Goal: Task Accomplishment & Management: Use online tool/utility

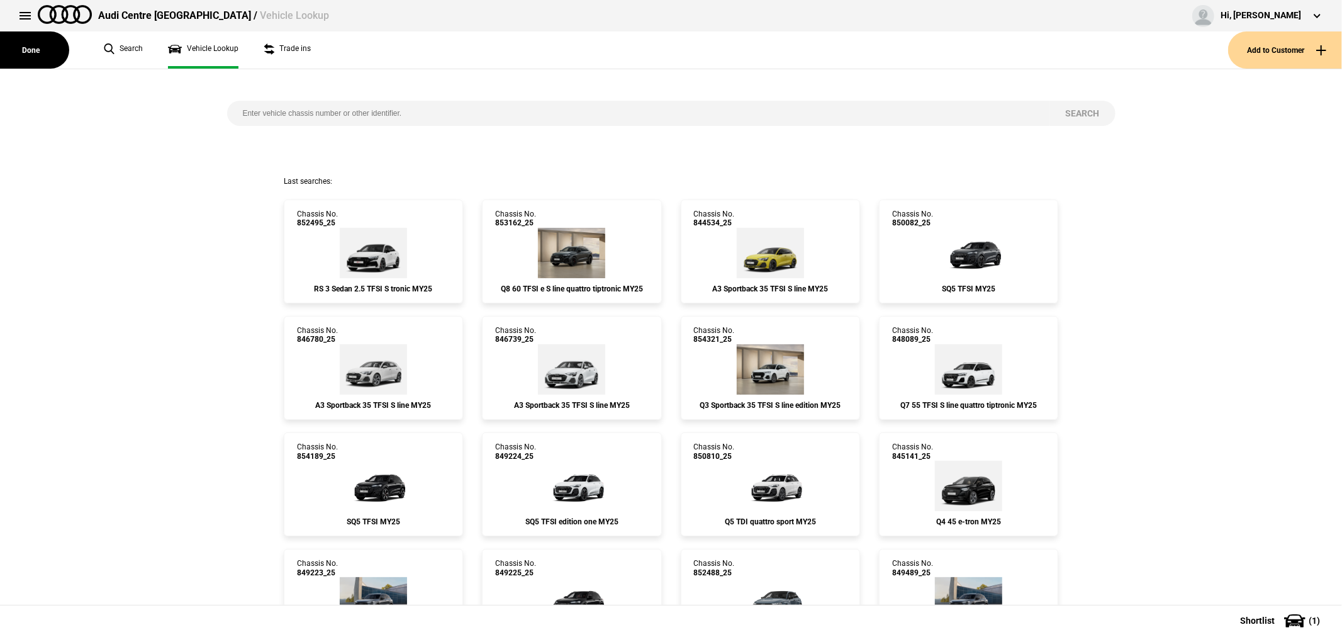
click at [1268, 49] on button "Add to Customer" at bounding box center [1285, 49] width 114 height 37
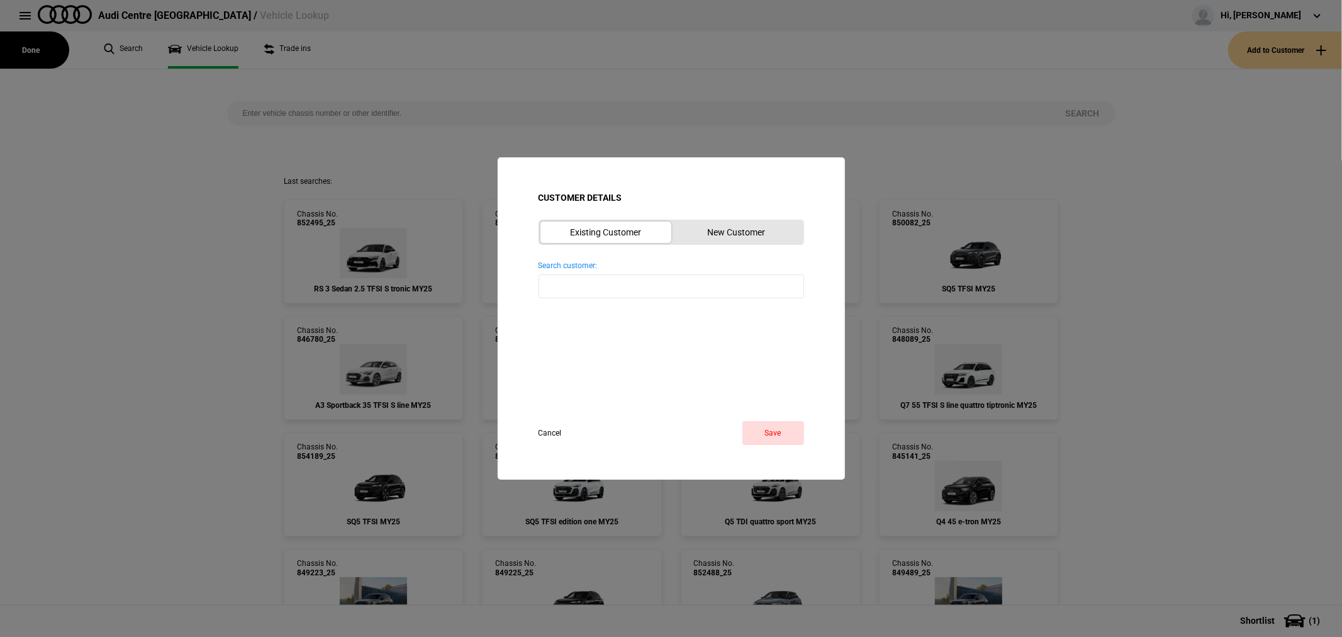
click at [756, 235] on button "New Customer" at bounding box center [736, 231] width 131 height 21
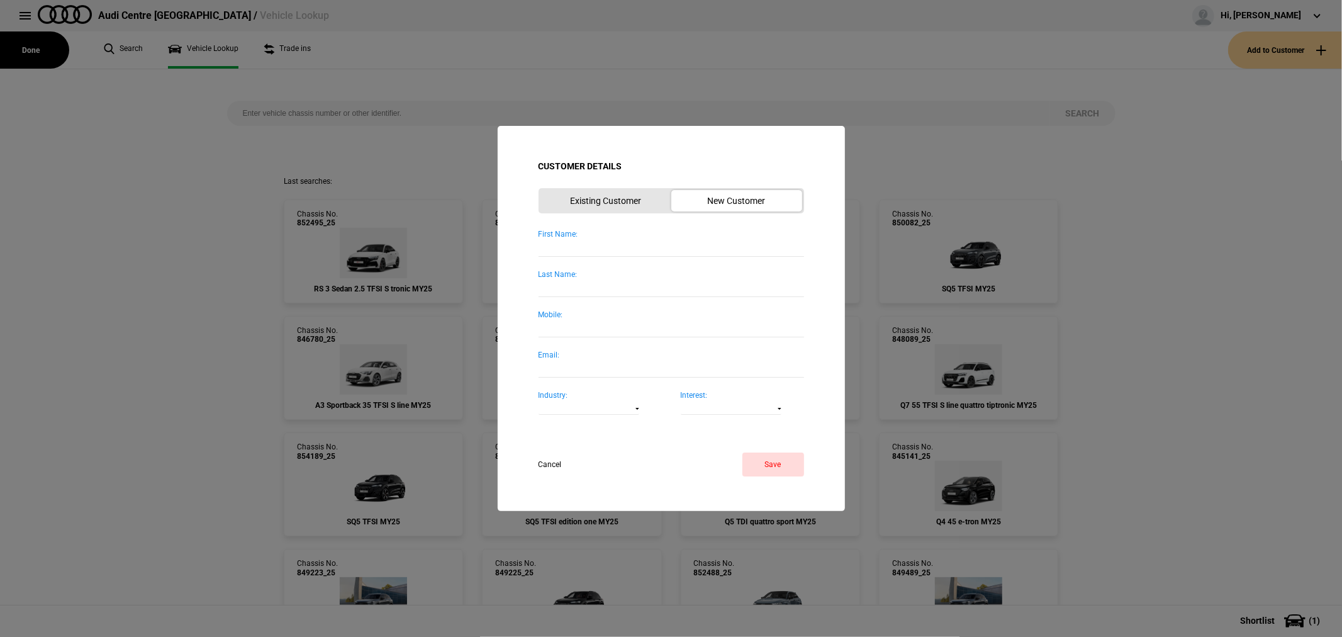
click at [627, 243] on input "First Name:" at bounding box center [670, 248] width 265 height 17
type input "[PERSON_NAME]"
click at [556, 287] on input "0407995468" at bounding box center [670, 288] width 265 height 17
type input "0407995468"
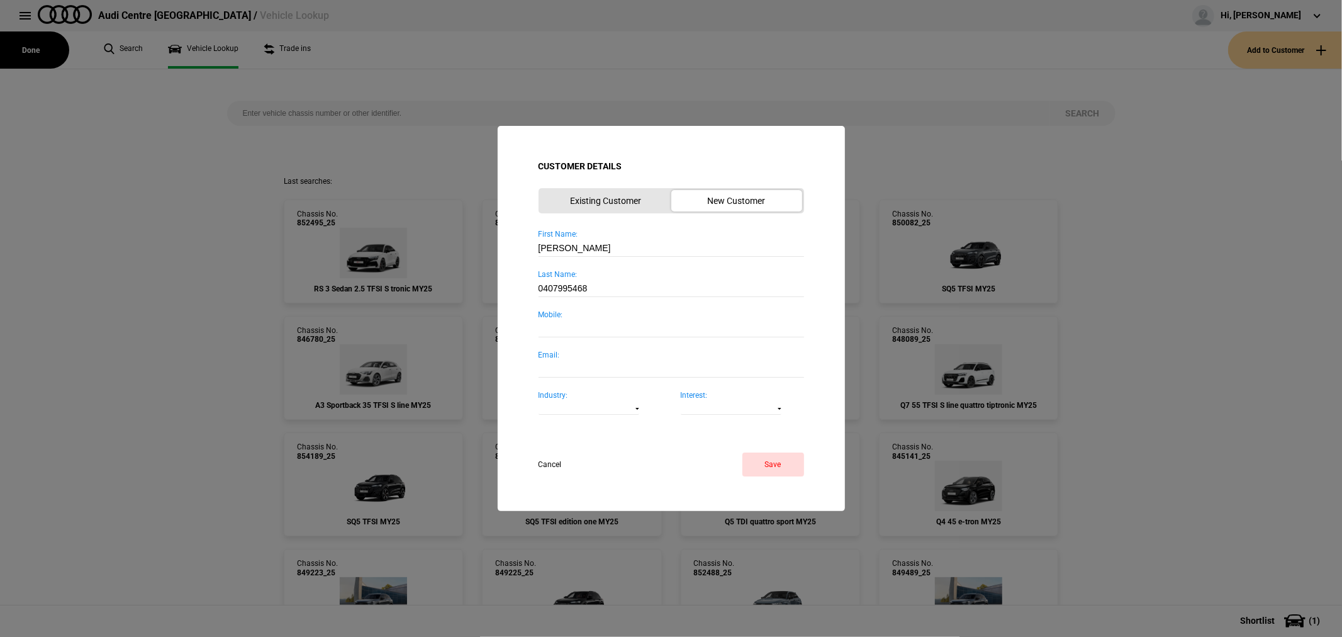
click at [579, 323] on input "Mobile:" at bounding box center [670, 328] width 265 height 17
paste input "0407995468"
type input "0407995468"
click at [764, 458] on button "Save" at bounding box center [773, 464] width 62 height 24
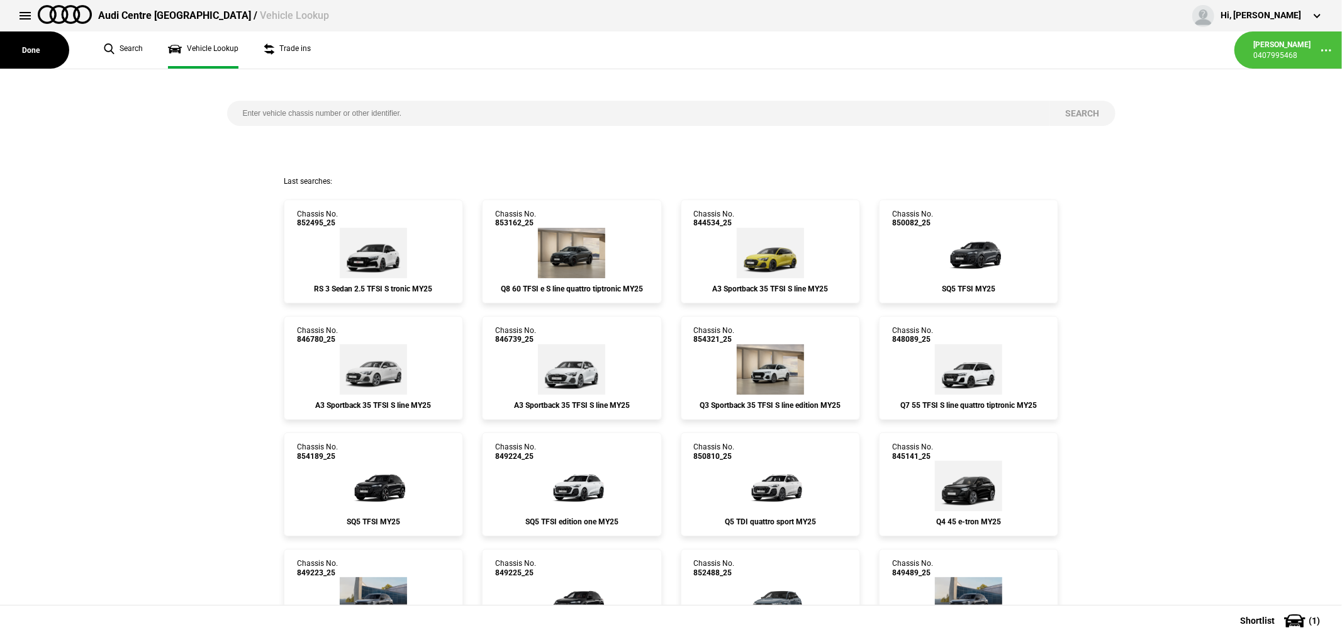
click at [458, 108] on input "search" at bounding box center [638, 113] width 823 height 25
type input "854189"
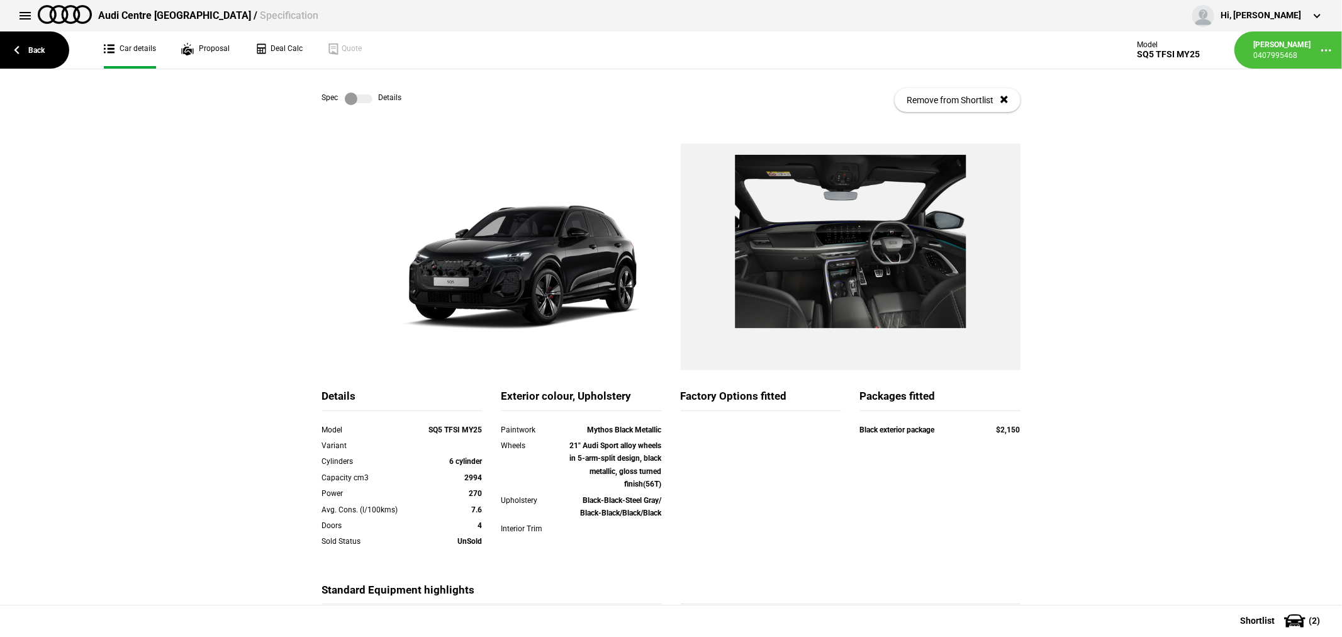
drag, startPoint x: 1222, startPoint y: 193, endPoint x: 1186, endPoint y: 146, distance: 59.3
click at [1187, 145] on div "Details Model SQ5 TFSI MY25 Variant Cylinders 6 cylinder Capacity cm3 2994 Powe…" at bounding box center [671, 444] width 1342 height 603
click at [38, 46] on link "Back" at bounding box center [34, 49] width 69 height 37
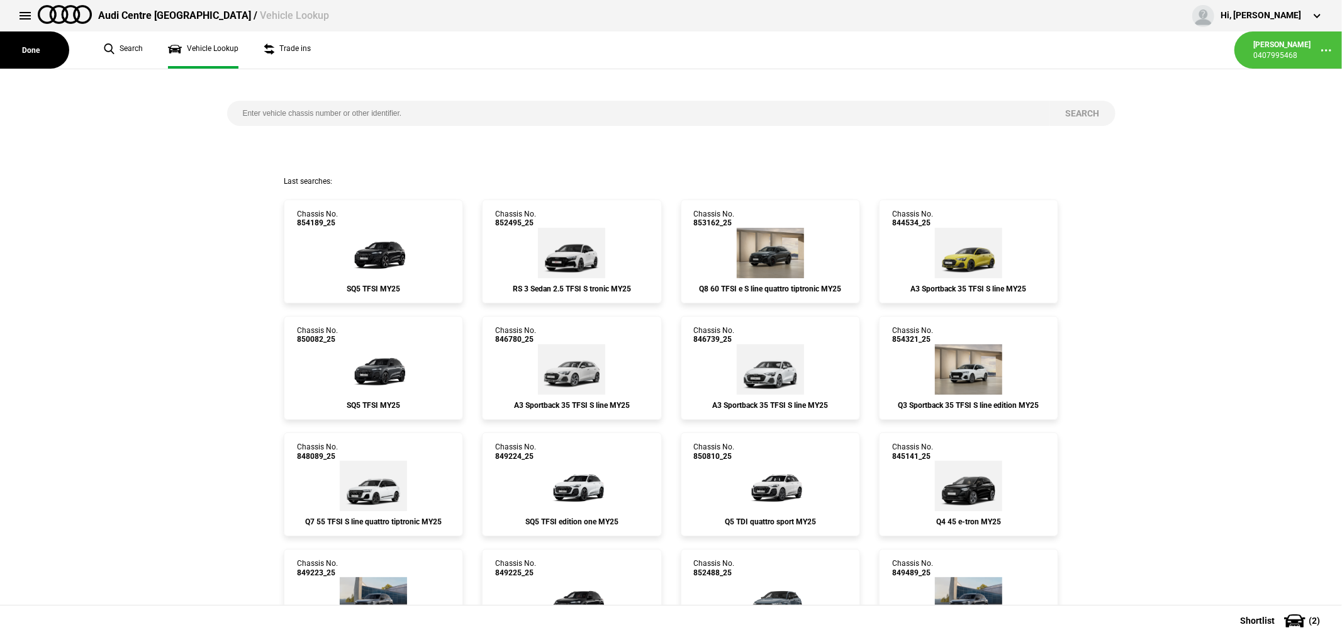
click at [418, 113] on input "search" at bounding box center [638, 113] width 823 height 25
type input "858849"
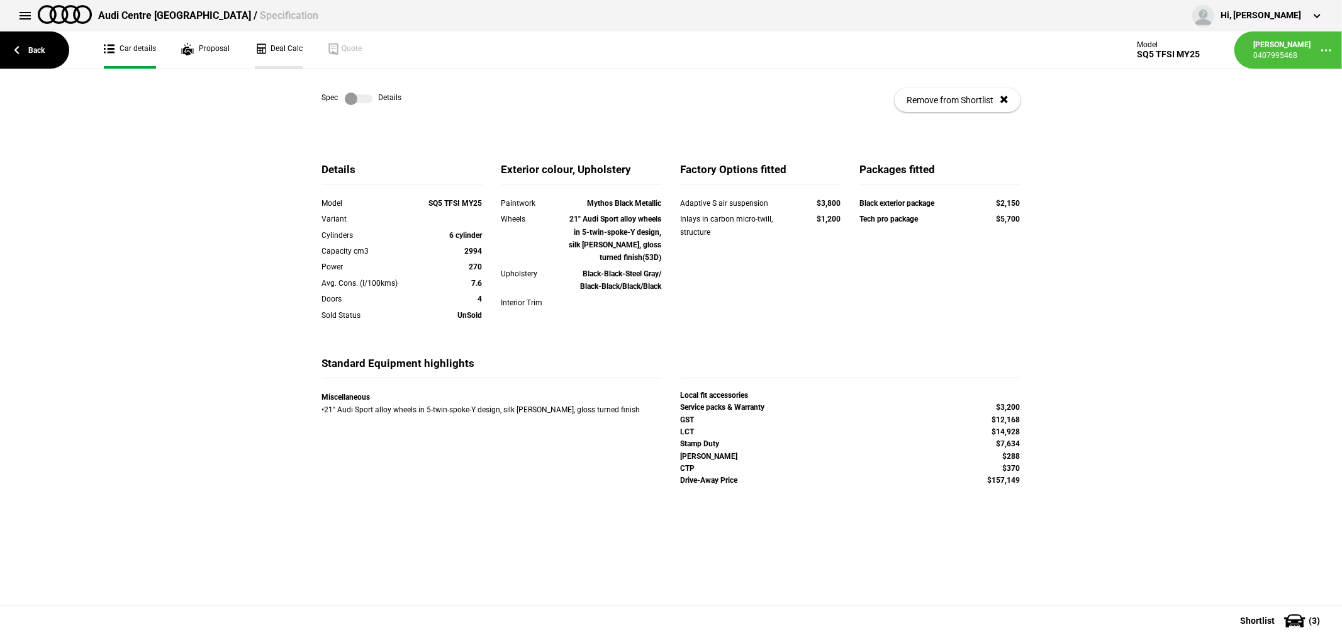
click at [280, 47] on link "Deal Calc" at bounding box center [279, 49] width 48 height 37
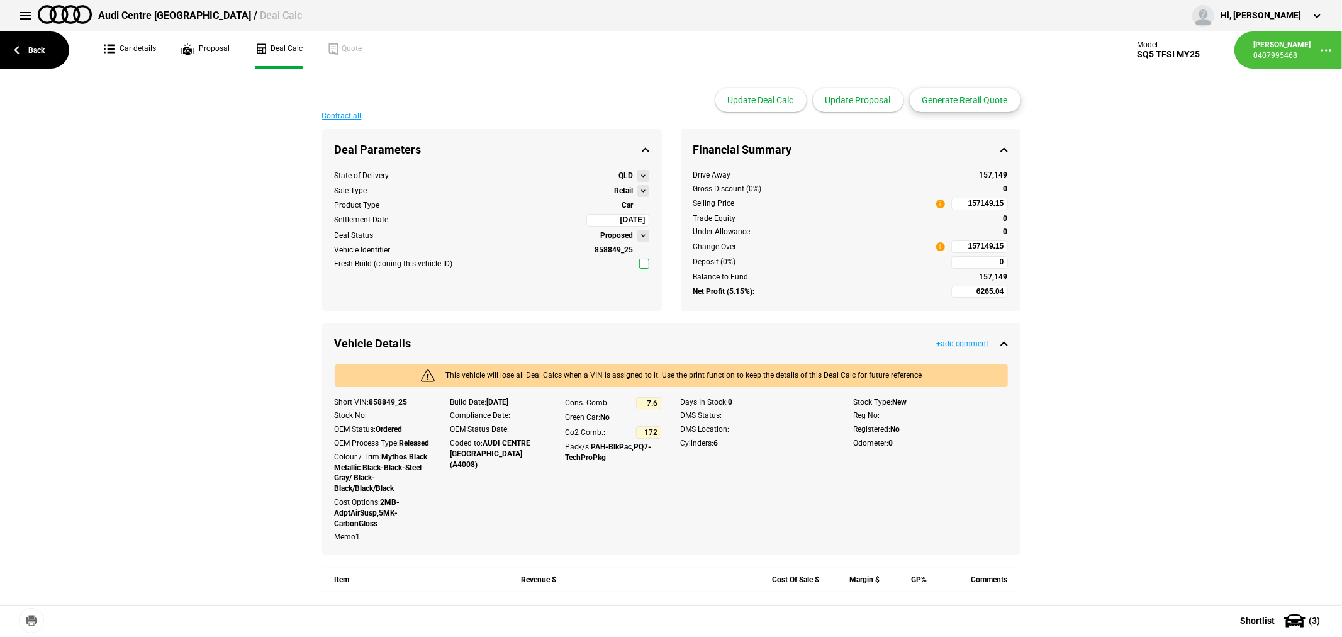
click at [955, 103] on button "Generate Retail Quote" at bounding box center [965, 100] width 111 height 24
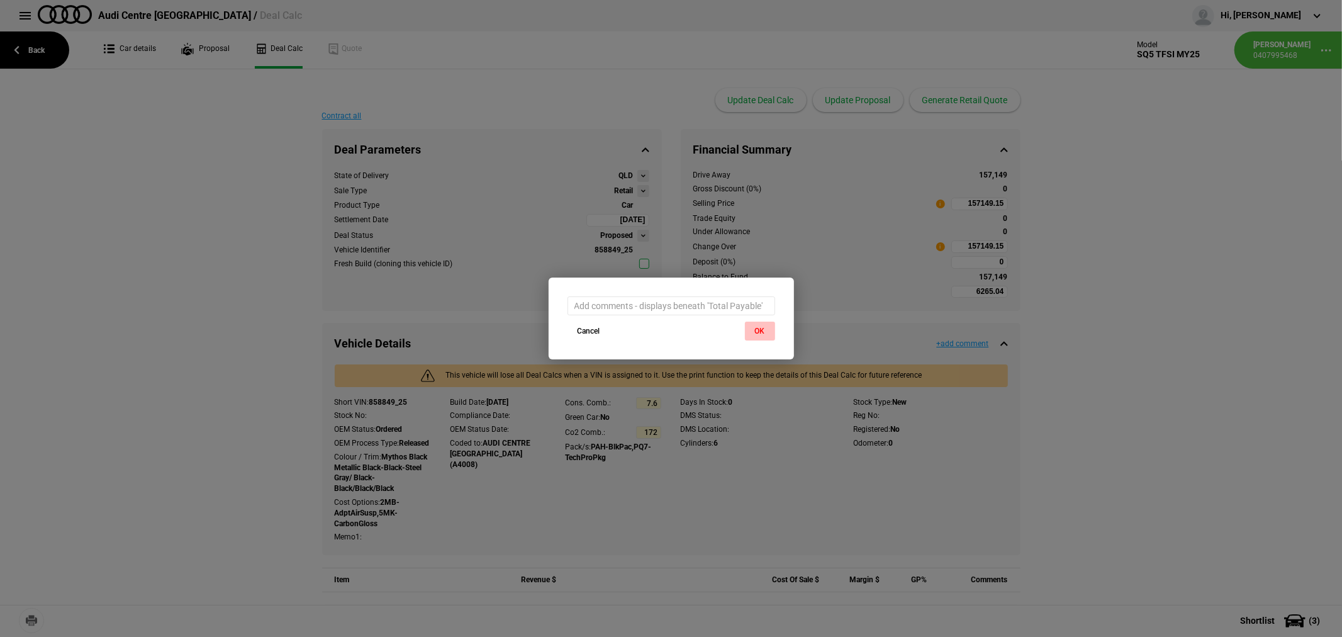
click at [757, 325] on button "OK" at bounding box center [760, 330] width 30 height 19
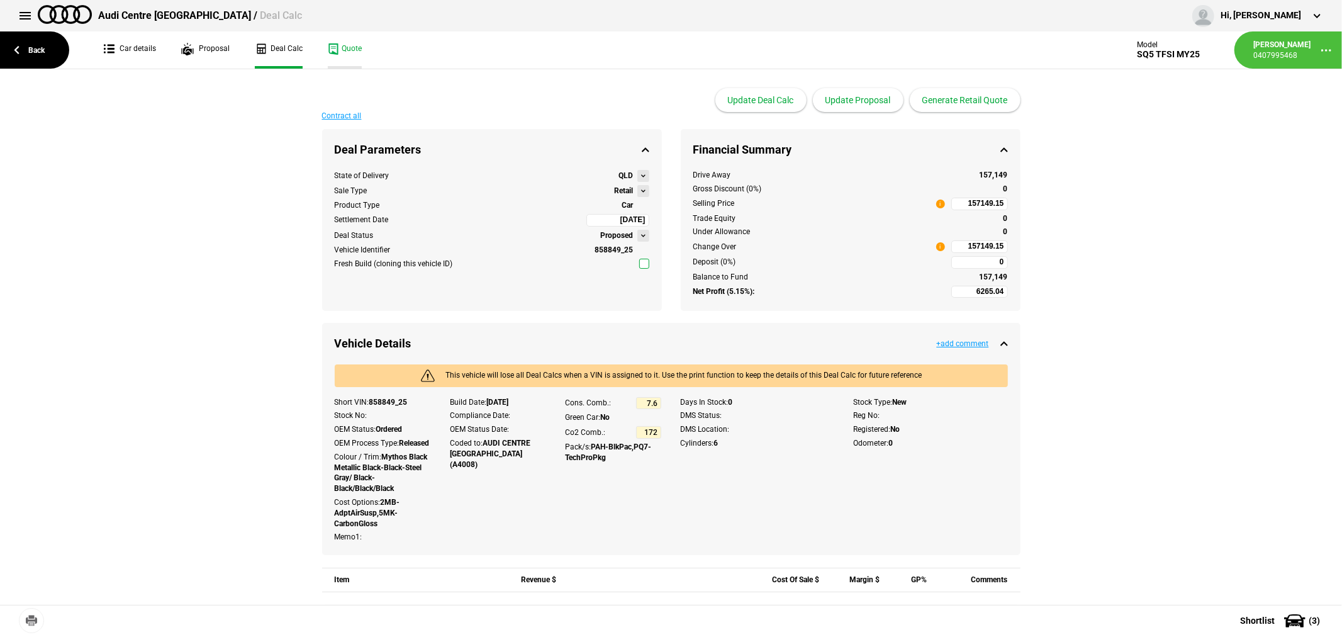
click at [347, 51] on link "Quote" at bounding box center [345, 49] width 34 height 37
